Goal: Information Seeking & Learning: Find contact information

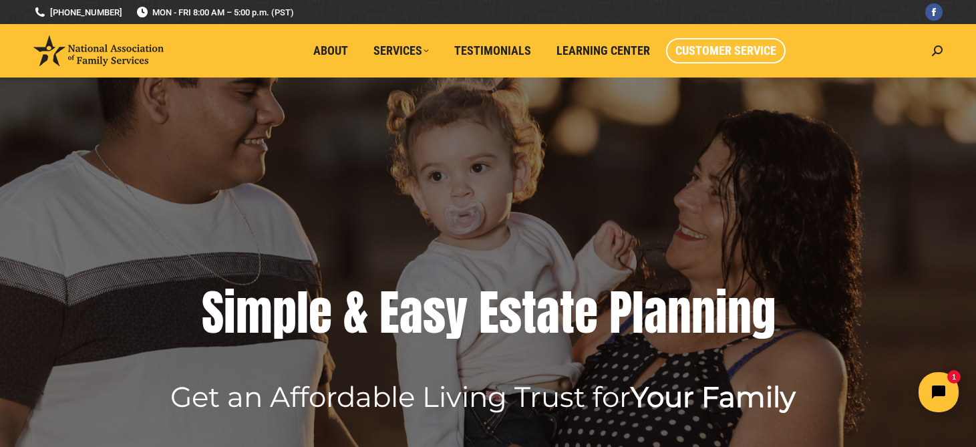
click at [732, 50] on span "Customer Service" at bounding box center [725, 50] width 101 height 15
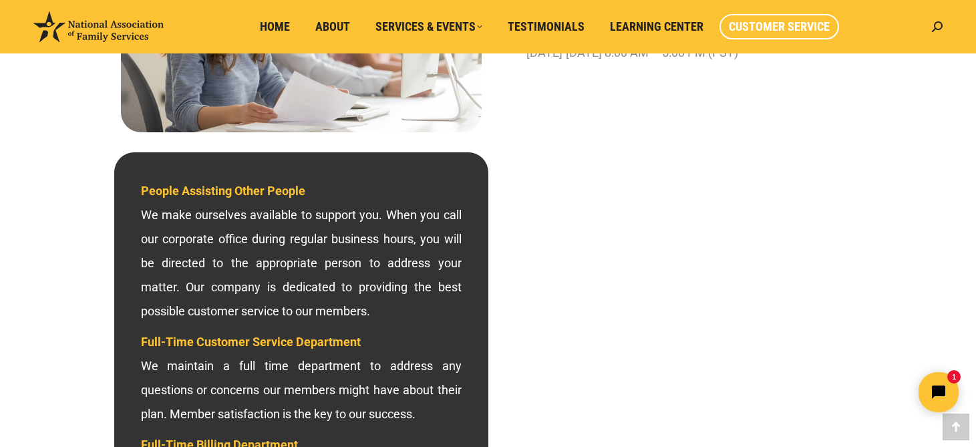
scroll to position [294, 0]
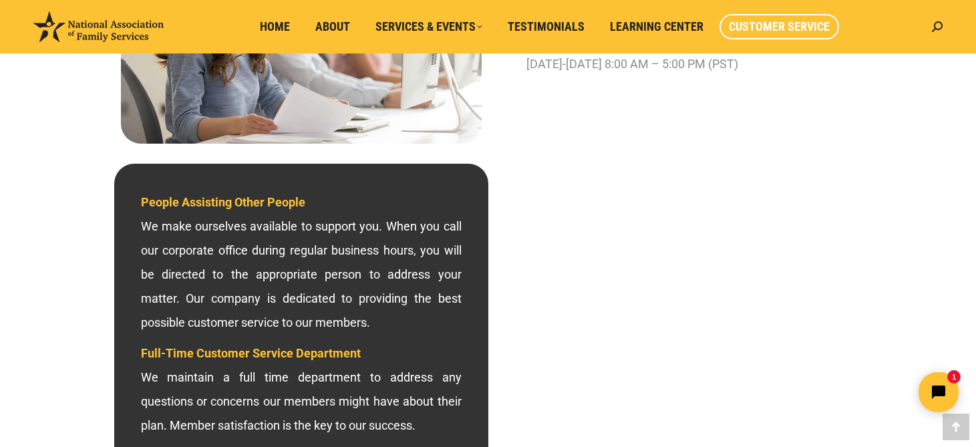
click at [776, 377] on html "1" at bounding box center [855, 392] width 230 height 63
